Goal: Transaction & Acquisition: Download file/media

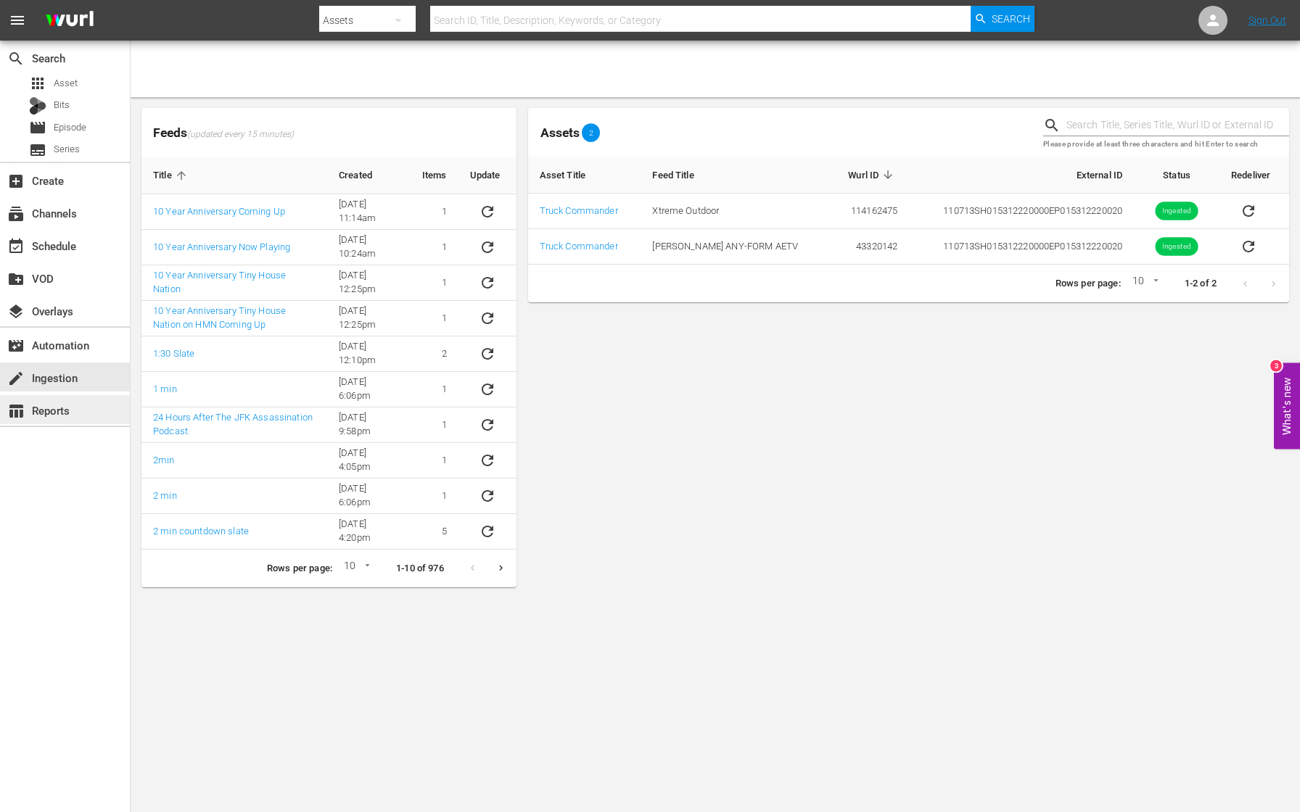
click at [61, 413] on div "table_chart Reports" at bounding box center [40, 408] width 81 height 13
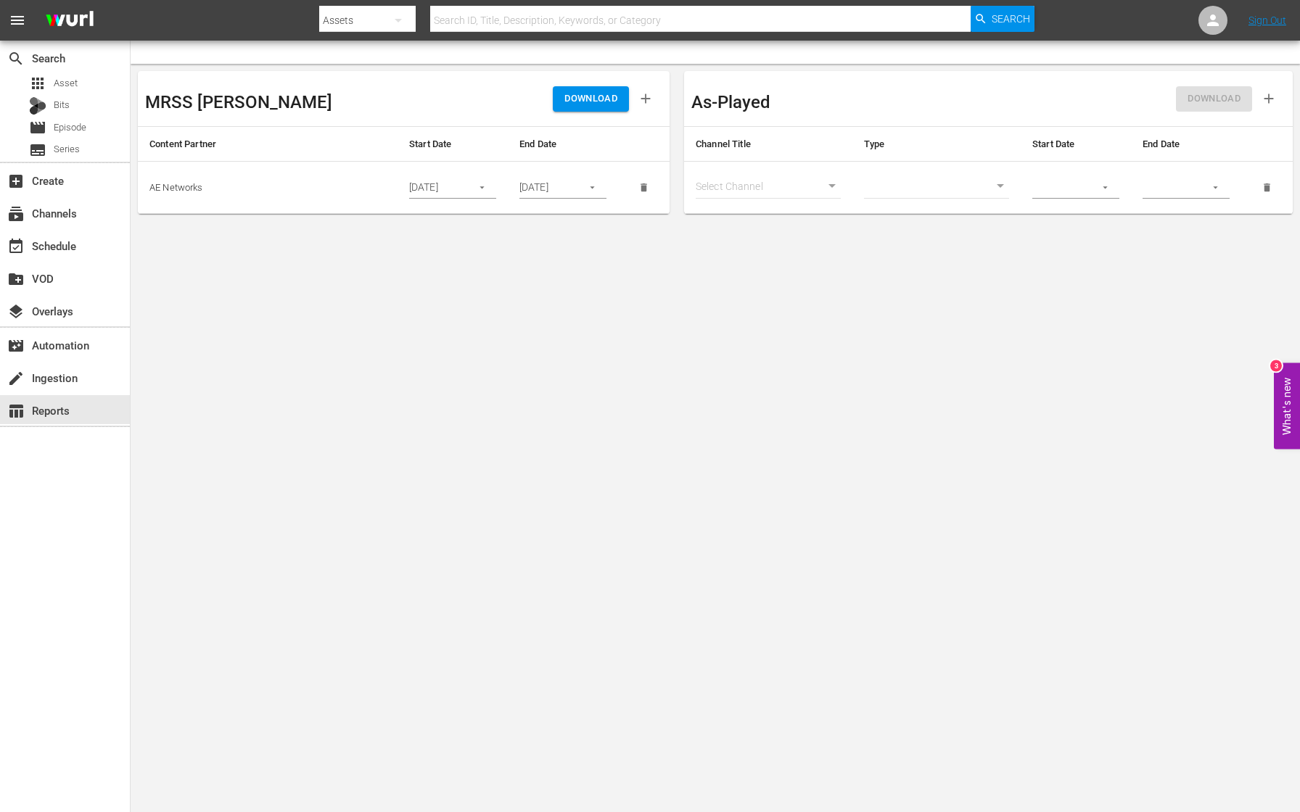
click at [480, 183] on icon "button" at bounding box center [482, 187] width 11 height 11
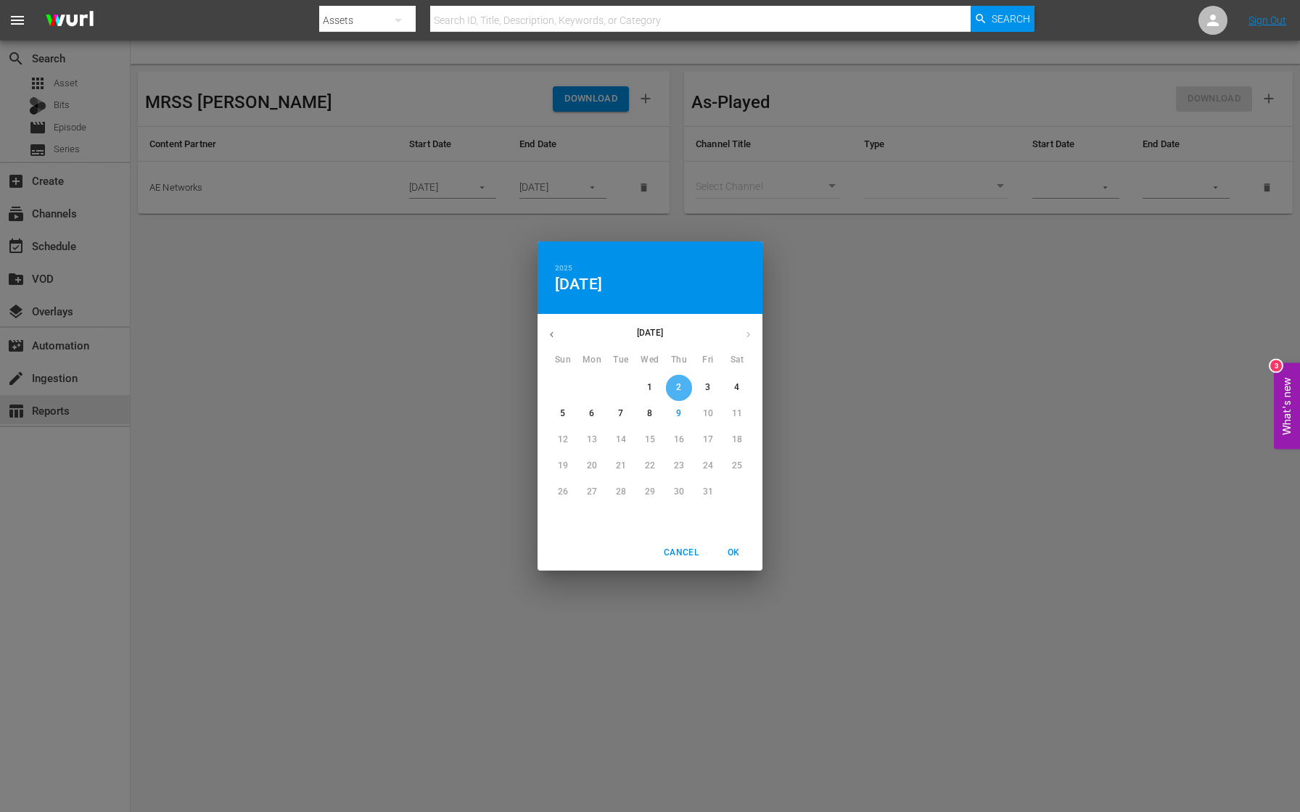
click at [680, 386] on p "2" at bounding box center [678, 388] width 5 height 12
click at [733, 554] on span "OK" at bounding box center [733, 553] width 35 height 15
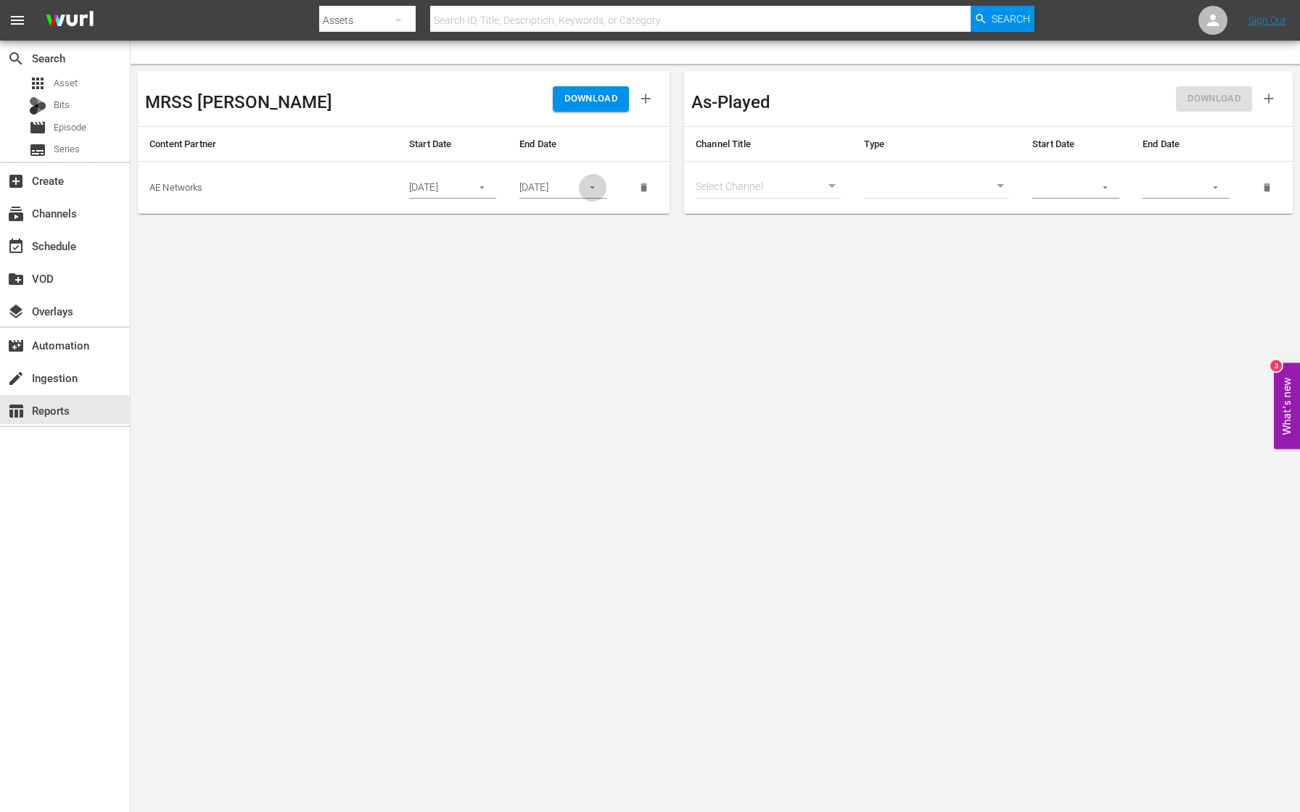
click at [591, 183] on icon "button" at bounding box center [592, 187] width 11 height 11
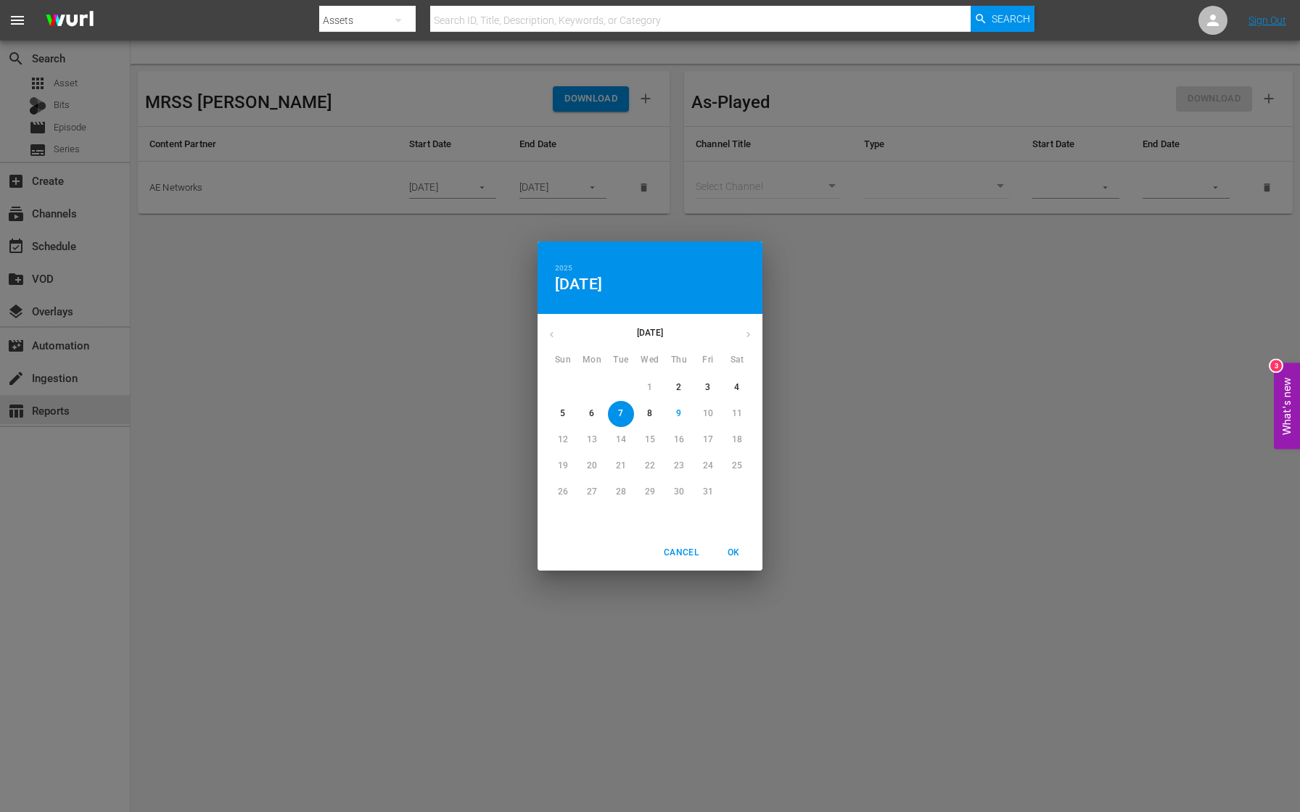
click at [679, 384] on p "2" at bounding box center [678, 388] width 5 height 12
click at [736, 559] on span "OK" at bounding box center [733, 553] width 35 height 15
type input "[DATE]"
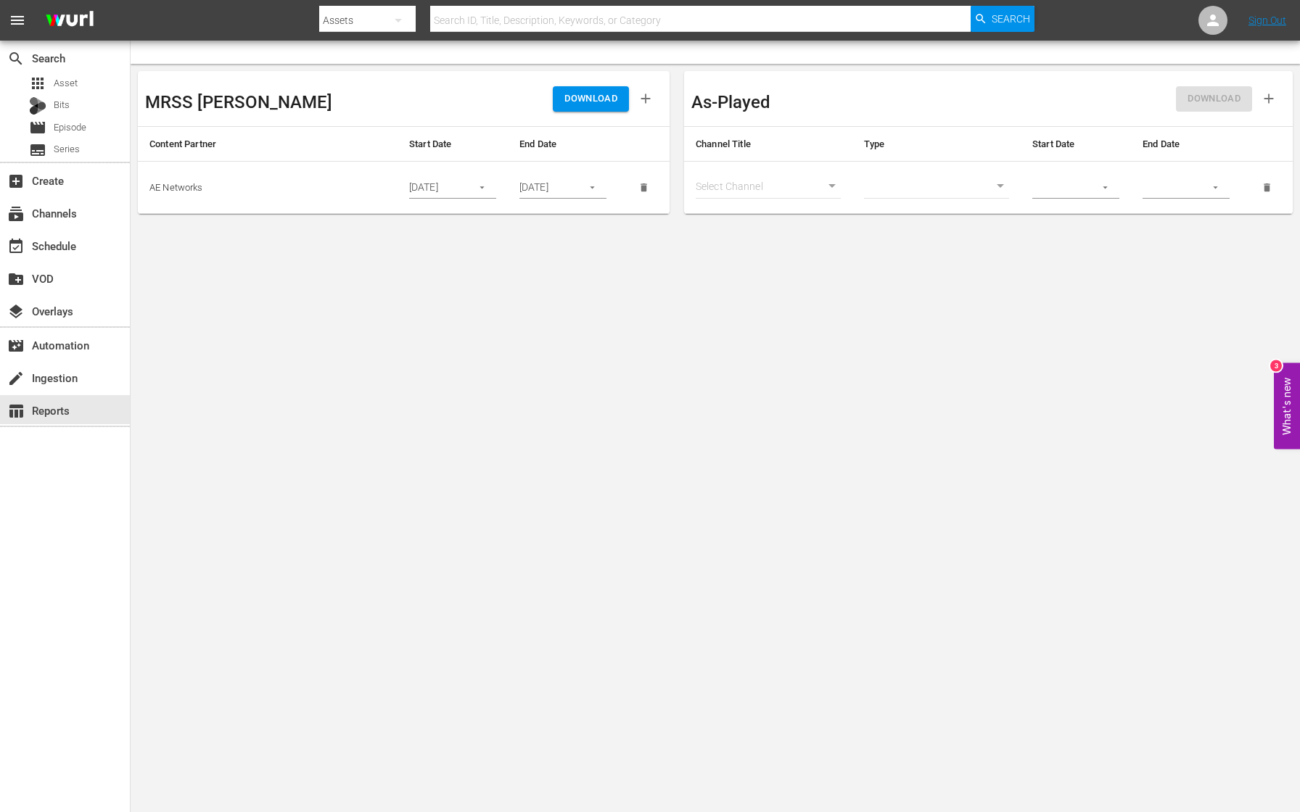
click at [593, 97] on span "DOWNLOAD" at bounding box center [590, 99] width 53 height 17
click at [482, 191] on icon "button" at bounding box center [482, 187] width 11 height 11
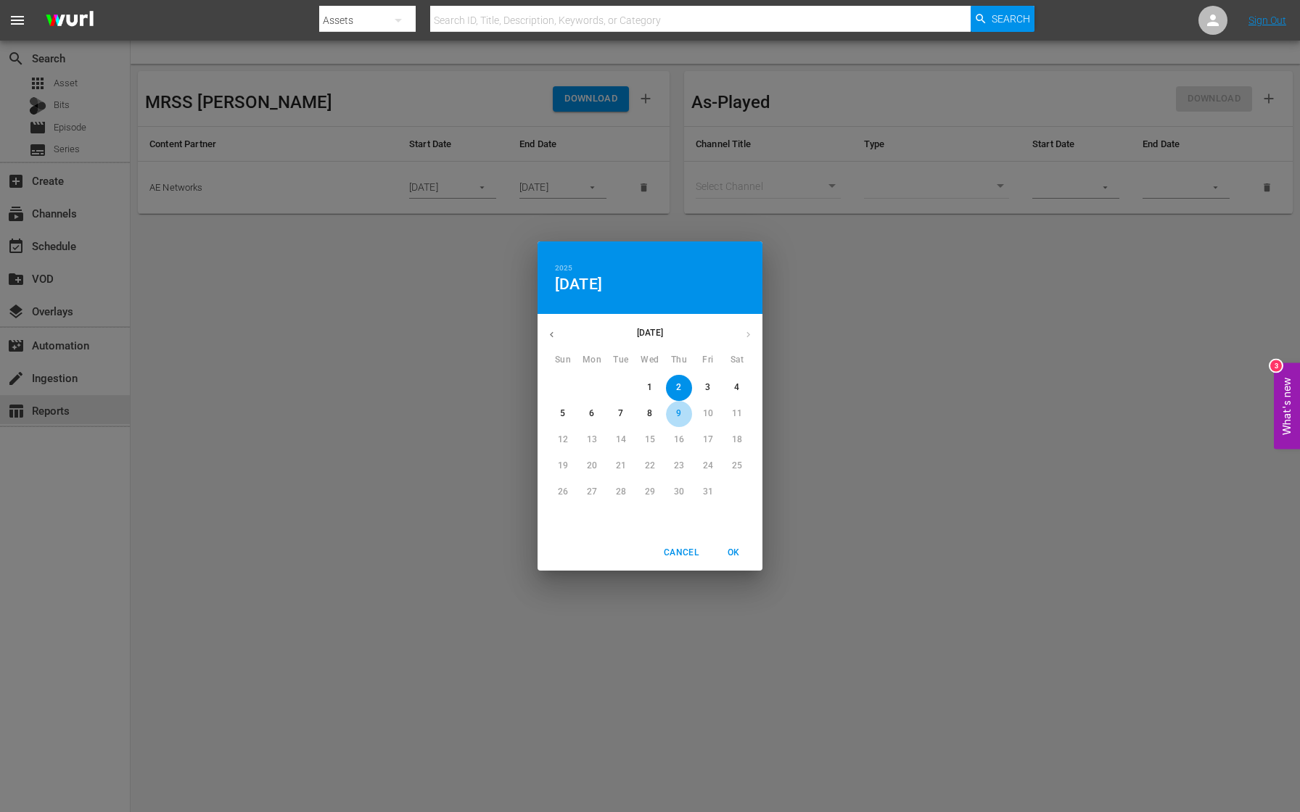
click at [680, 415] on p "9" at bounding box center [678, 414] width 5 height 12
click at [736, 550] on span "OK" at bounding box center [733, 553] width 35 height 15
type input "[DATE]"
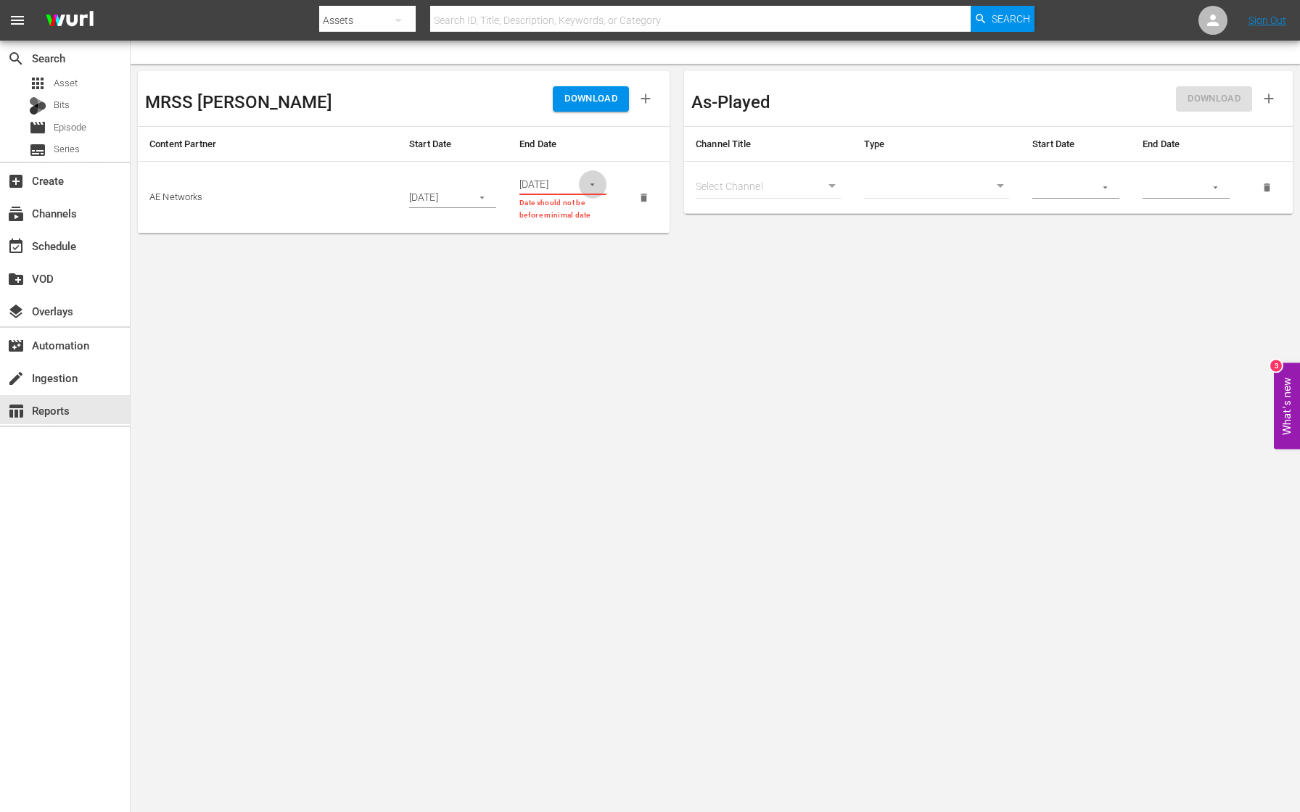
click at [593, 181] on icon "button" at bounding box center [592, 184] width 11 height 11
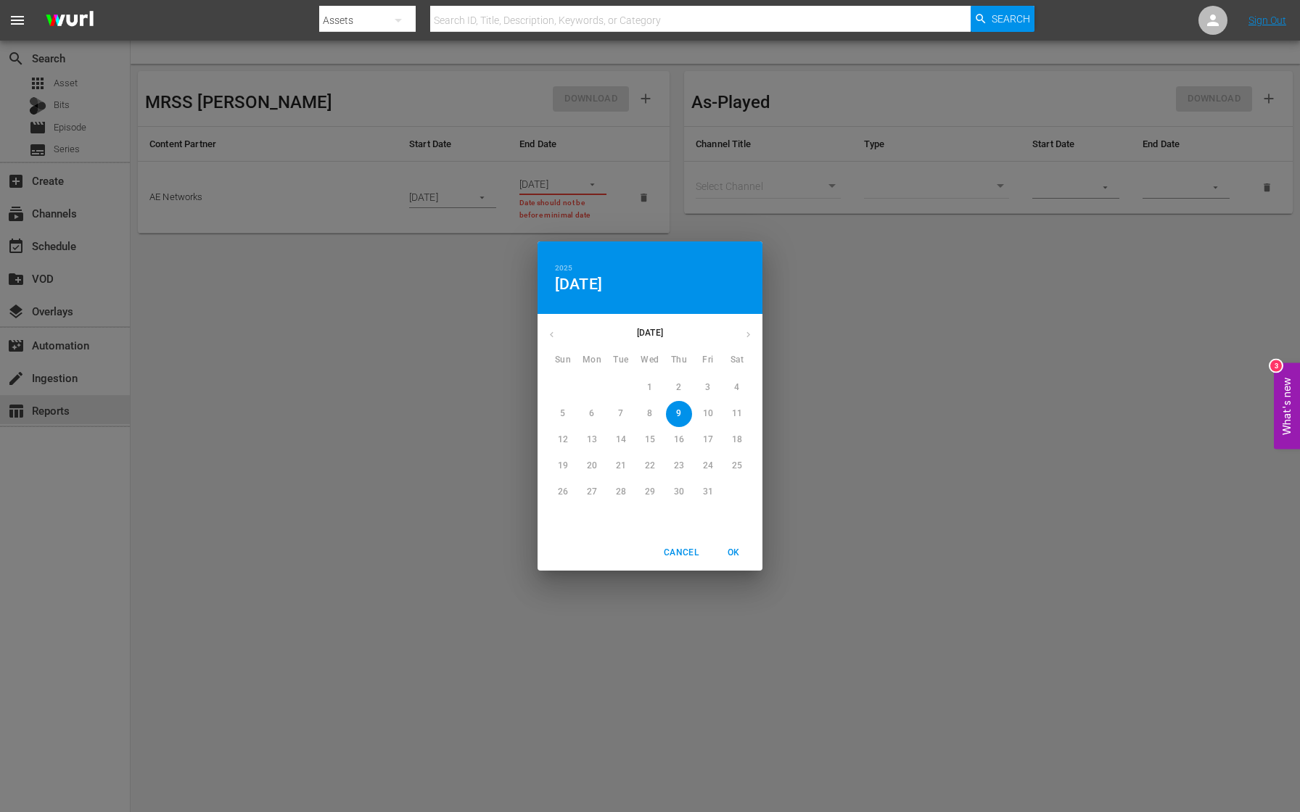
click at [678, 413] on p "9" at bounding box center [678, 414] width 5 height 12
click at [735, 549] on span "OK" at bounding box center [733, 553] width 35 height 15
type input "[DATE]"
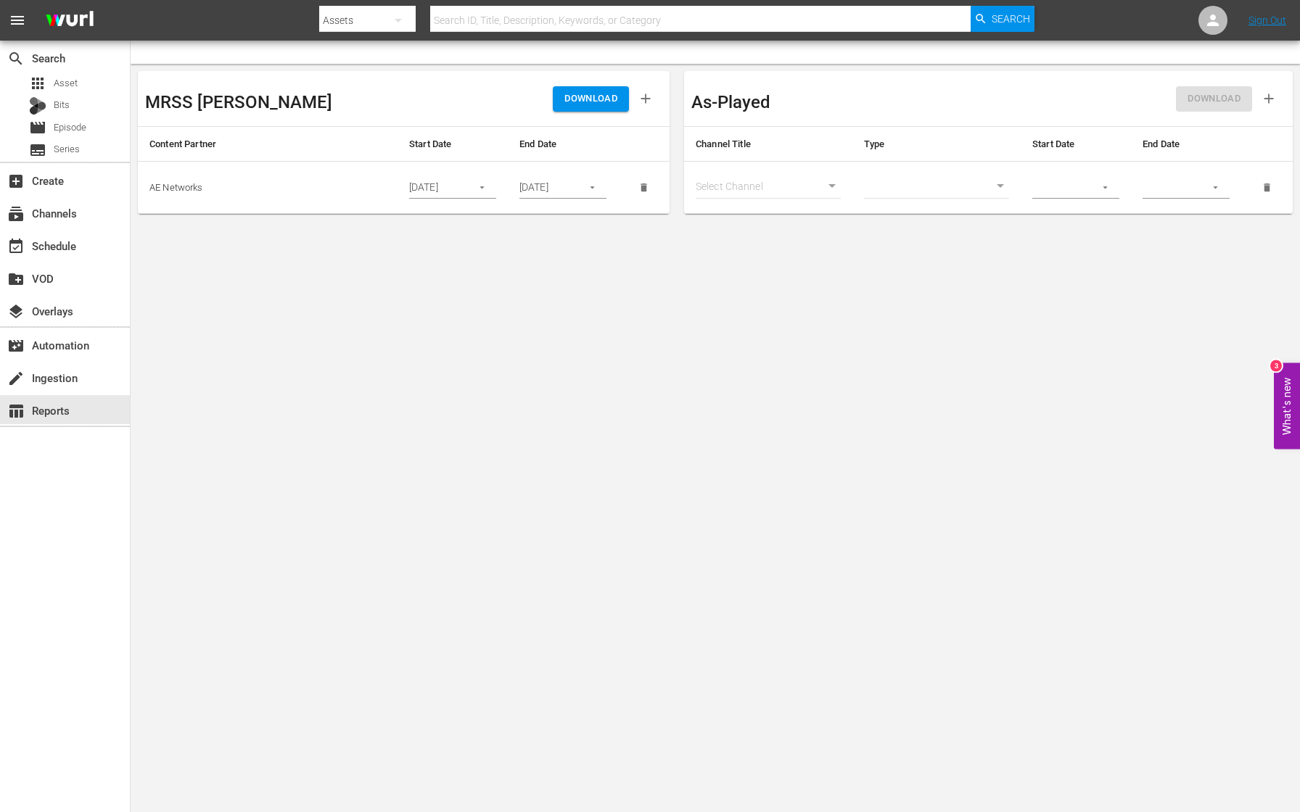
click at [580, 103] on span "DOWNLOAD" at bounding box center [590, 99] width 53 height 17
